Goal: Navigation & Orientation: Find specific page/section

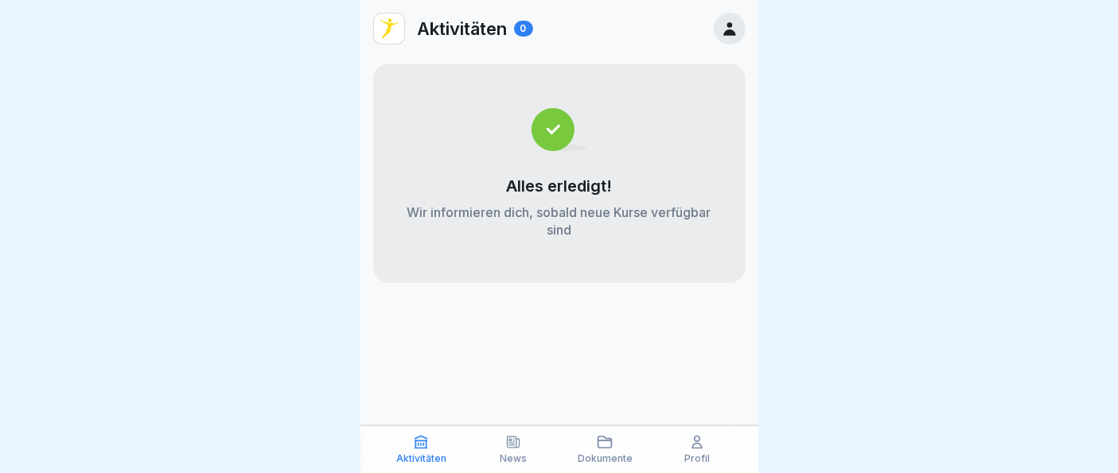
click at [595, 455] on p "Dokumente" at bounding box center [605, 458] width 55 height 11
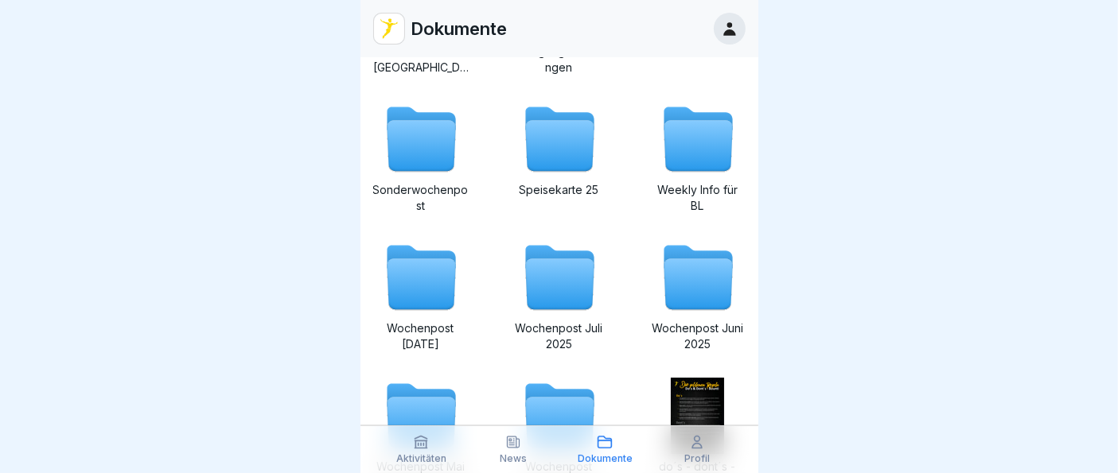
scroll to position [388, 0]
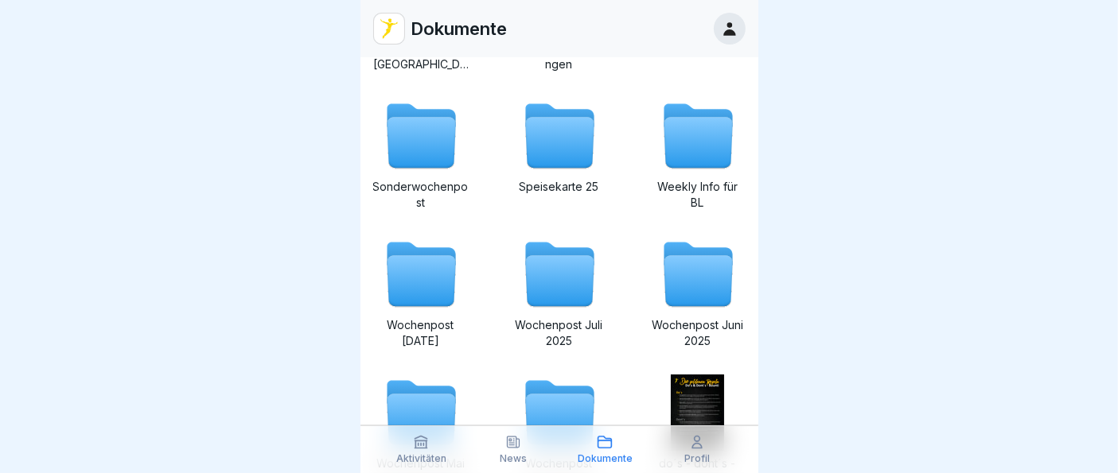
click at [668, 147] on icon at bounding box center [698, 143] width 68 height 51
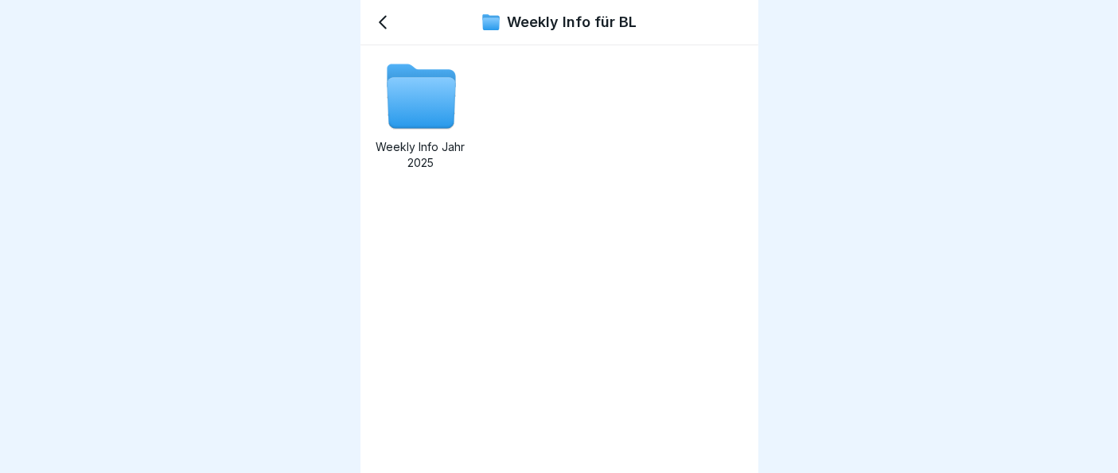
click at [425, 101] on icon at bounding box center [421, 103] width 68 height 51
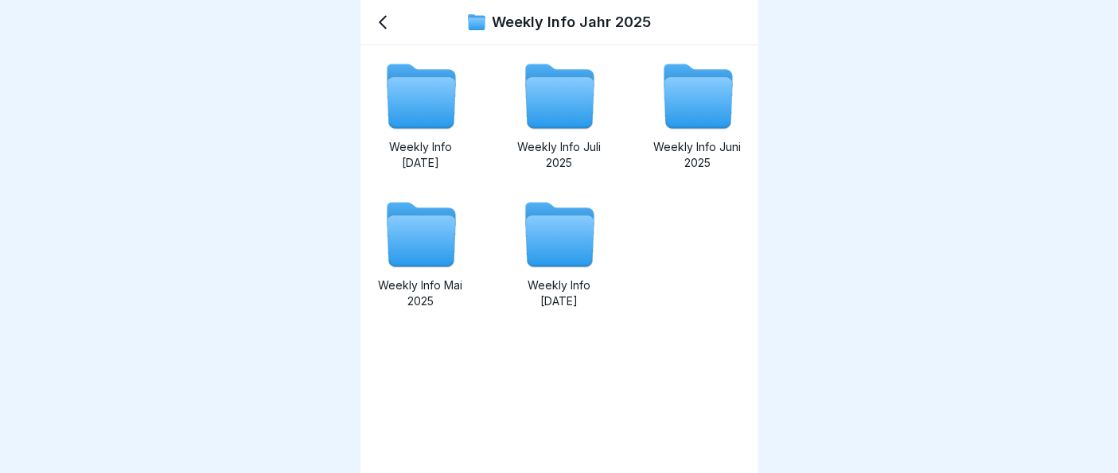
click at [536, 239] on icon at bounding box center [559, 241] width 68 height 51
click at [680, 117] on icon at bounding box center [698, 103] width 68 height 51
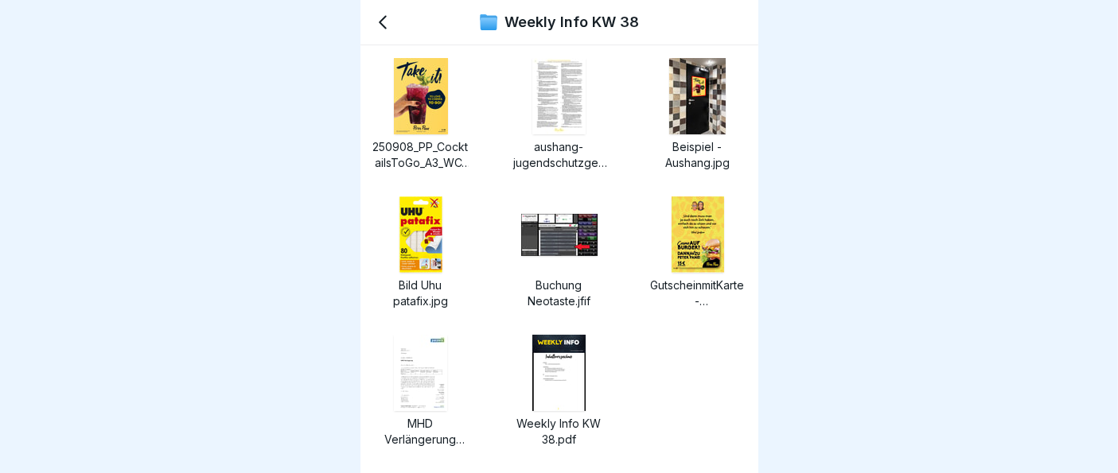
click at [388, 25] on icon at bounding box center [382, 22] width 19 height 19
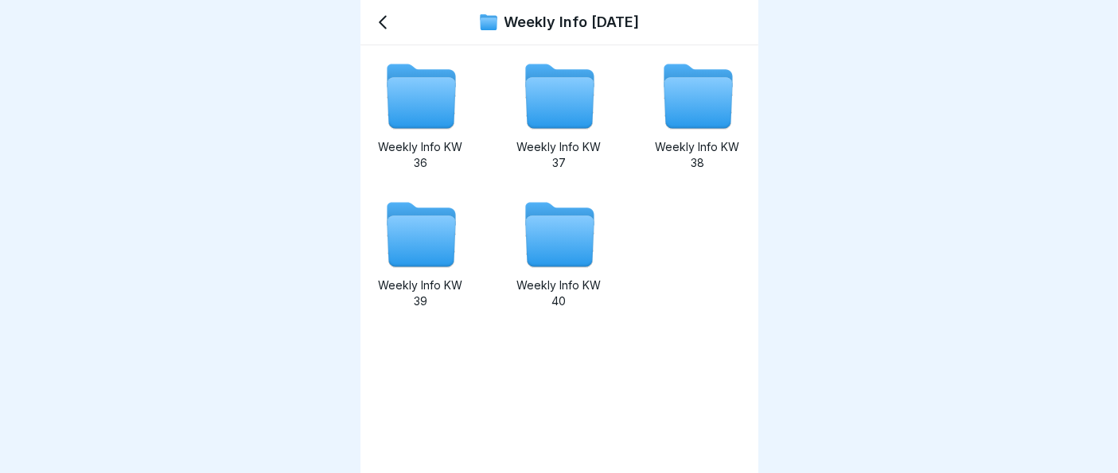
click at [434, 235] on icon at bounding box center [421, 241] width 68 height 51
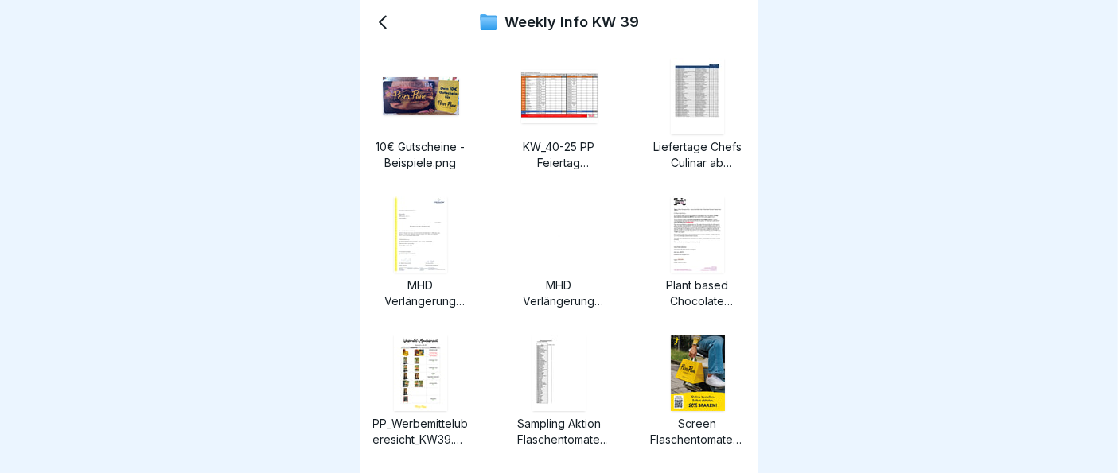
click at [385, 17] on icon at bounding box center [383, 23] width 6 height 12
